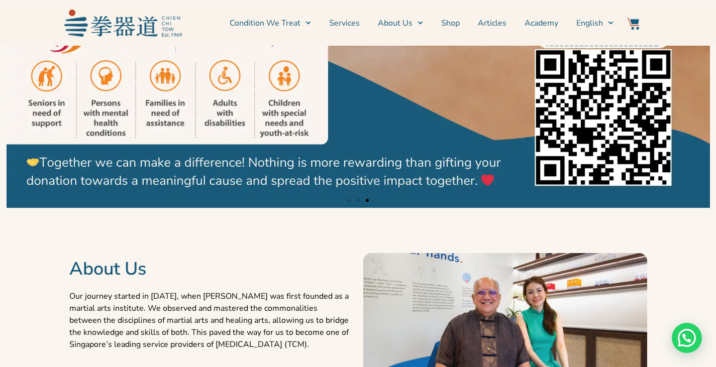
scroll to position [117, 0]
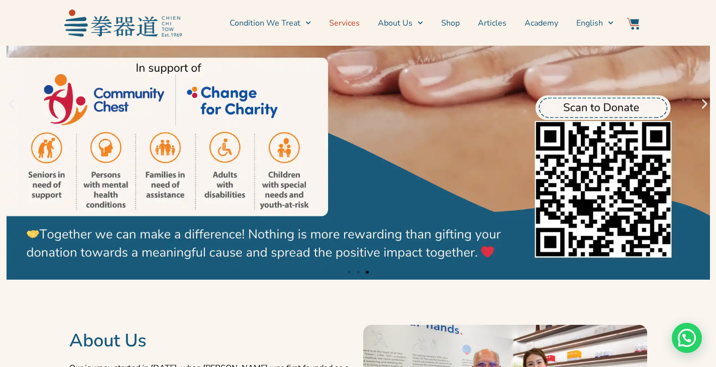
click at [347, 25] on link "Services" at bounding box center [344, 23] width 31 height 25
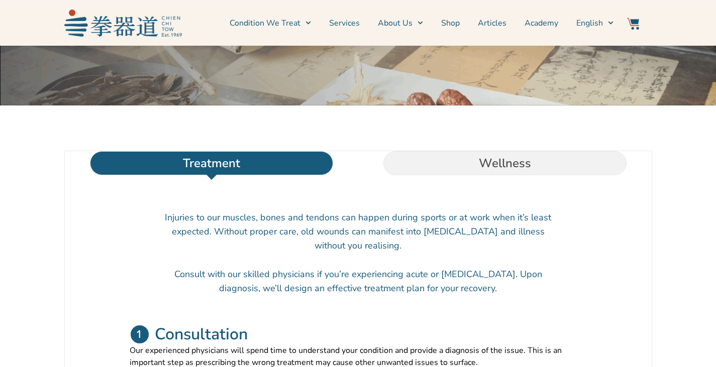
scroll to position [301, 0]
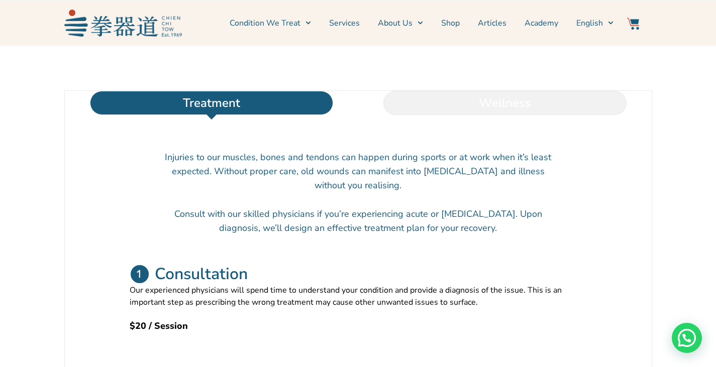
click at [521, 115] on li "Wellness" at bounding box center [504, 103] width 293 height 24
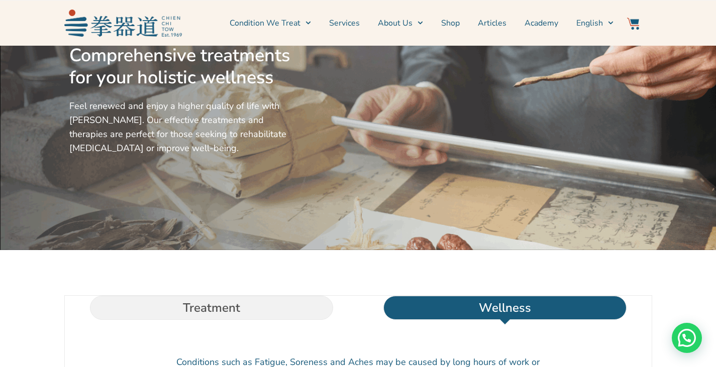
scroll to position [271, 0]
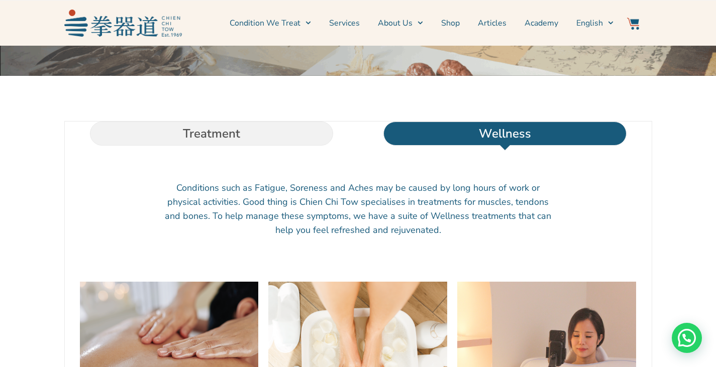
click at [237, 146] on li "Treatment" at bounding box center [211, 134] width 293 height 24
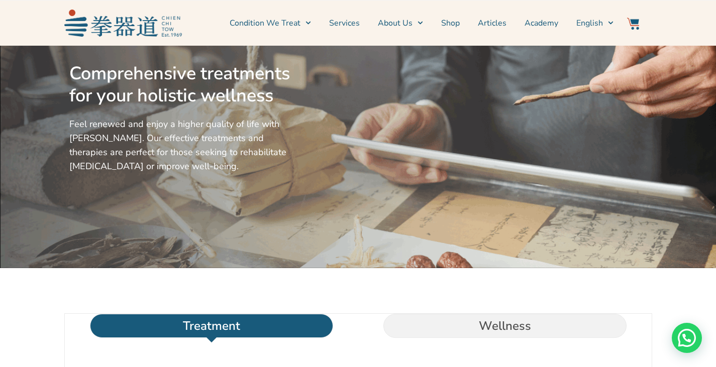
scroll to position [0, 0]
